Goal: Task Accomplishment & Management: Manage account settings

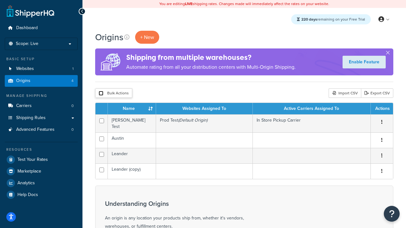
click at [101, 94] on input "checkbox" at bounding box center [101, 93] width 5 height 5
checkbox input "true"
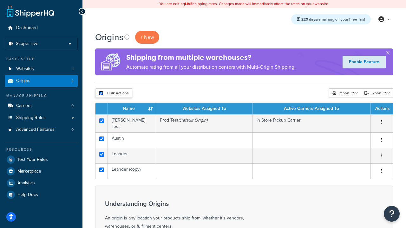
checkbox input "true"
click at [0, 0] on button "Delete" at bounding box center [0, 0] width 0 height 0
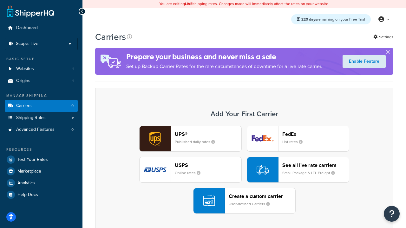
click at [244, 170] on div "UPS® Published daily rates FedEx List rates USPS Online rates See all live rate…" at bounding box center [244, 170] width 285 height 88
click at [316, 134] on header "FedEx" at bounding box center [315, 134] width 67 height 6
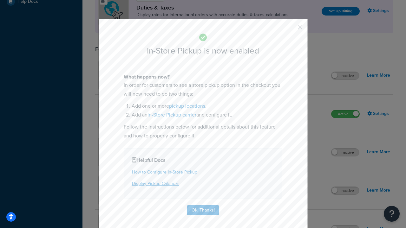
click at [290, 29] on button "button" at bounding box center [291, 30] width 2 height 2
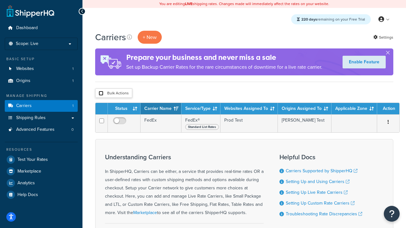
click at [101, 94] on input "checkbox" at bounding box center [101, 93] width 5 height 5
checkbox input "true"
click at [0, 0] on button "Delete" at bounding box center [0, 0] width 0 height 0
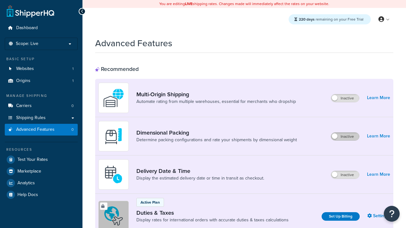
click at [345, 137] on label "Inactive" at bounding box center [345, 137] width 28 height 8
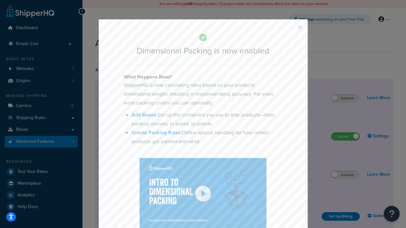
click at [290, 29] on button "button" at bounding box center [291, 30] width 2 height 2
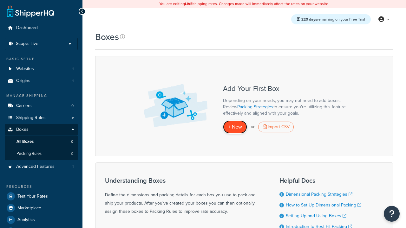
click at [235, 127] on span "+ New" at bounding box center [235, 126] width 14 height 7
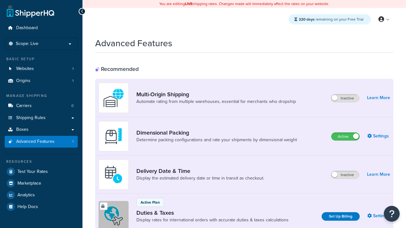
scroll to position [23, 0]
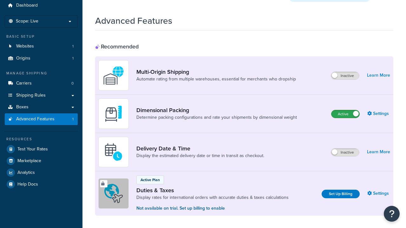
click at [345, 110] on label "Active" at bounding box center [345, 114] width 28 height 8
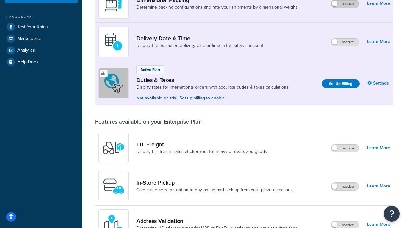
scroll to position [121, 0]
